Goal: Task Accomplishment & Management: Manage account settings

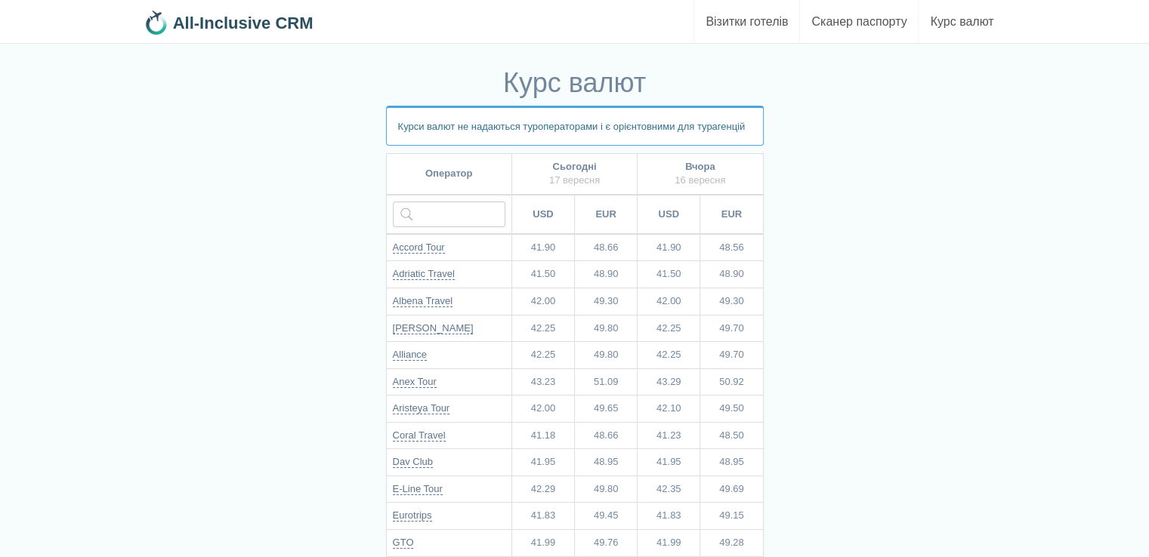
click at [194, 8] on link "All-Inclusive CRM" at bounding box center [234, 19] width 181 height 38
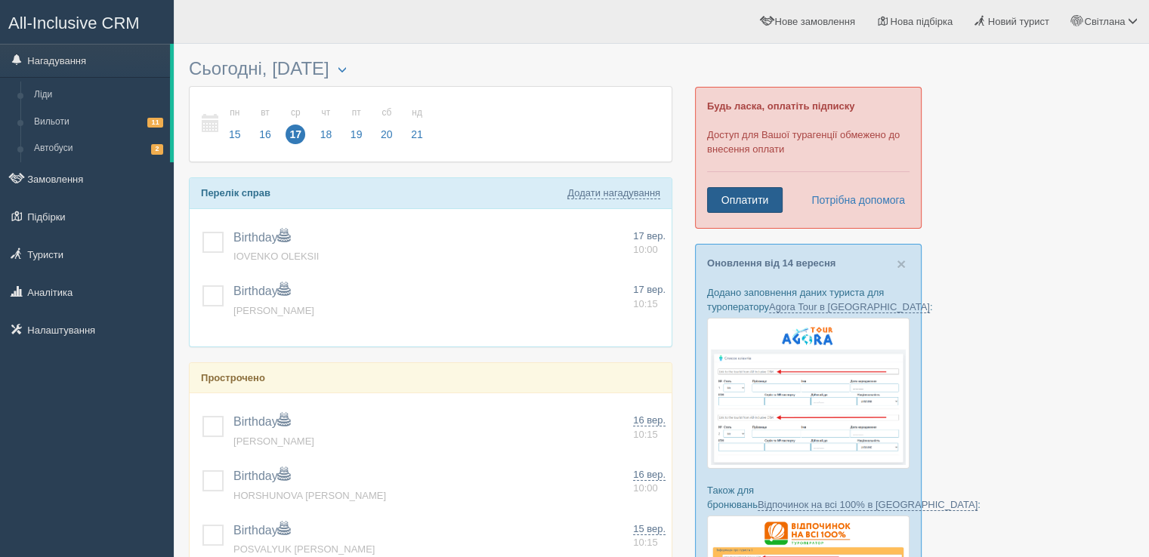
click at [732, 197] on link "Оплатити" at bounding box center [745, 200] width 76 height 26
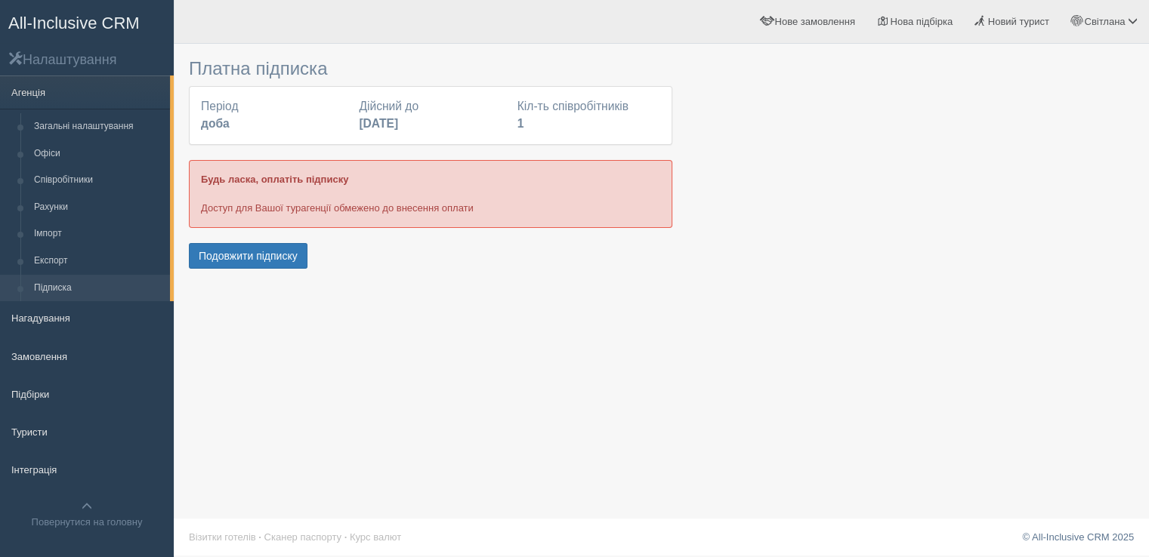
click at [234, 125] on div "Період доба" at bounding box center [272, 115] width 158 height 35
click at [229, 256] on button "Подовжити підписку" at bounding box center [248, 256] width 119 height 26
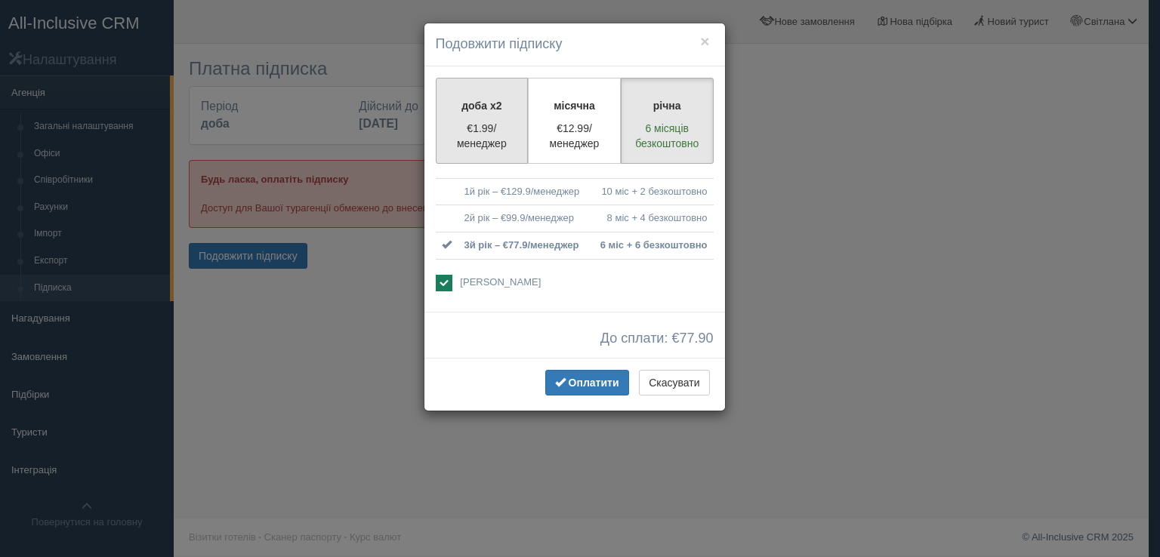
click at [459, 107] on p "доба x2" at bounding box center [482, 105] width 73 height 15
radio input "true"
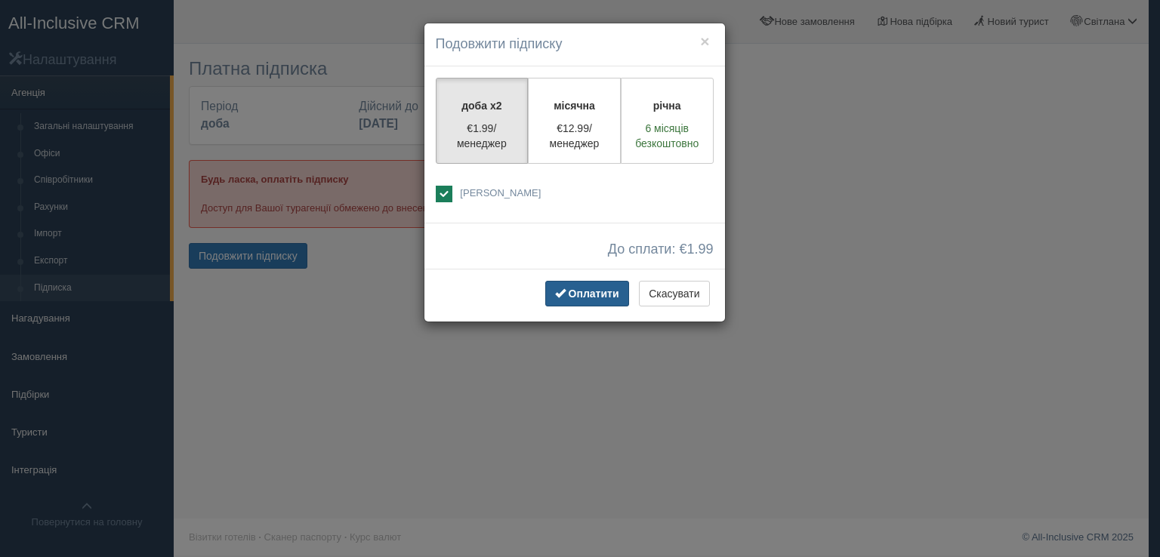
click at [588, 291] on span "Оплатити" at bounding box center [594, 294] width 51 height 12
